Goal: Task Accomplishment & Management: Use online tool/utility

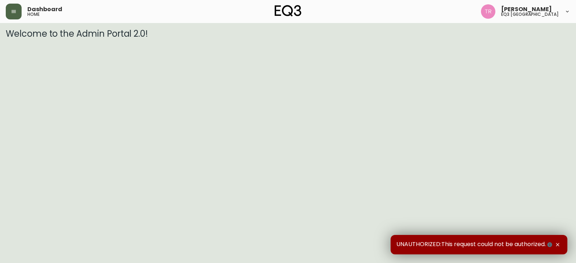
click at [16, 12] on icon "button" at bounding box center [14, 11] width 4 height 3
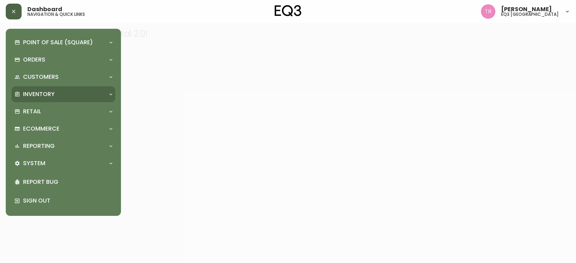
click at [60, 90] on div "Inventory" at bounding box center [64, 94] width 104 height 16
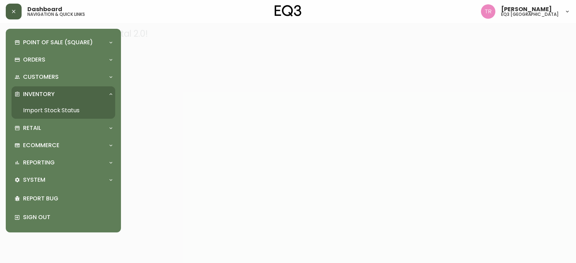
click at [45, 113] on link "Import Stock Status" at bounding box center [64, 110] width 104 height 17
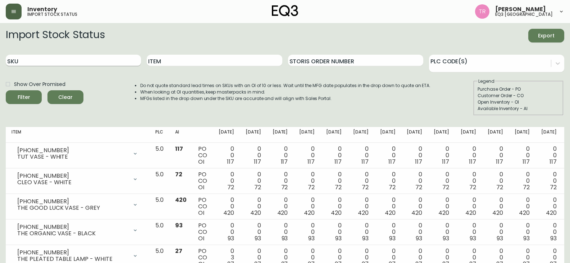
click at [66, 60] on input "SKU" at bounding box center [73, 61] width 135 height 12
click at [162, 66] on div "Item" at bounding box center [214, 60] width 135 height 23
click at [159, 61] on input "Item" at bounding box center [214, 61] width 135 height 12
click at [101, 54] on div "SKU" at bounding box center [73, 60] width 135 height 23
click at [76, 62] on input "SKU" at bounding box center [73, 61] width 135 height 12
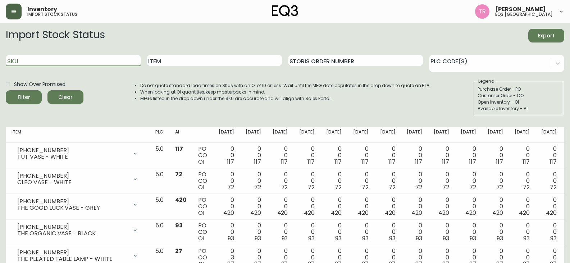
click at [113, 60] on input "SKU" at bounding box center [73, 61] width 135 height 12
paste input "[PHONE_NUMBER]"
type input "[PHONE_NUMBER]"
click at [27, 95] on div "Filter" at bounding box center [24, 97] width 13 height 9
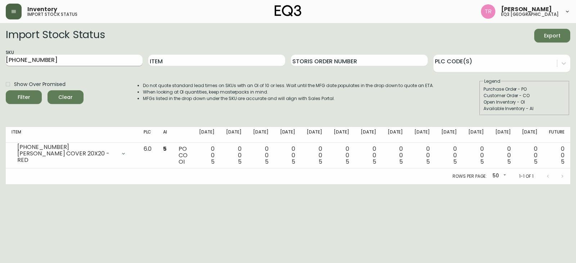
click at [119, 62] on input "[PHONE_NUMBER]" at bounding box center [74, 61] width 137 height 12
paste input "[PHONE_NUMBER]"
type input "[PHONE_NUMBER]"
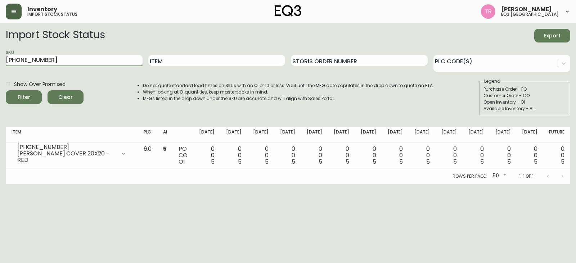
click at [29, 100] on div "Filter" at bounding box center [24, 97] width 13 height 9
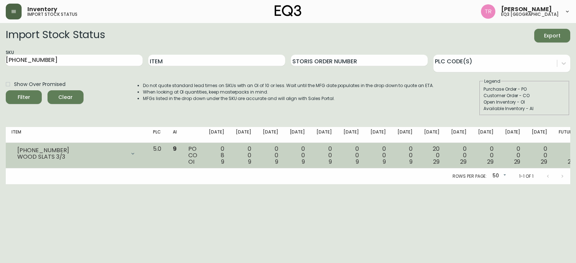
click at [167, 151] on td "5.0" at bounding box center [157, 156] width 20 height 26
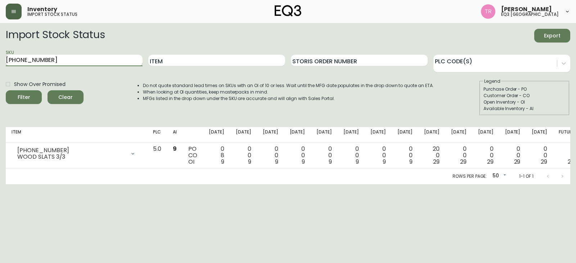
click at [58, 61] on input "[PHONE_NUMBER]" at bounding box center [74, 61] width 137 height 12
paste input "[PHONE_NUMBER]"
click at [26, 98] on div "Filter" at bounding box center [24, 97] width 13 height 9
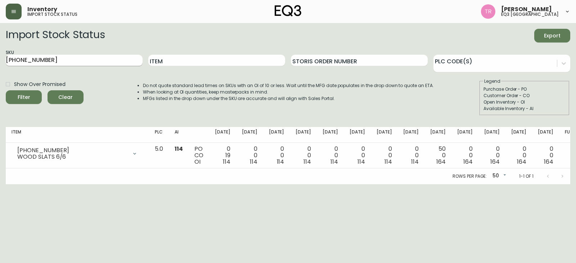
click at [74, 57] on input "[PHONE_NUMBER]" at bounding box center [74, 61] width 137 height 12
type input "3"
paste input "[PHONE_NUMBER]"
type input "[PHONE_NUMBER]"
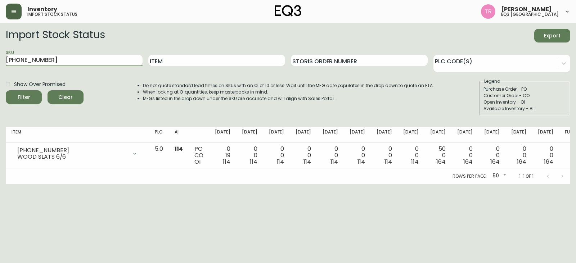
click at [28, 96] on div "Filter" at bounding box center [24, 97] width 13 height 9
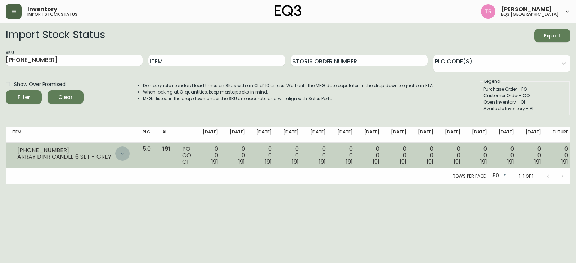
click at [125, 155] on icon at bounding box center [122, 154] width 6 height 6
